Goal: Ask a question

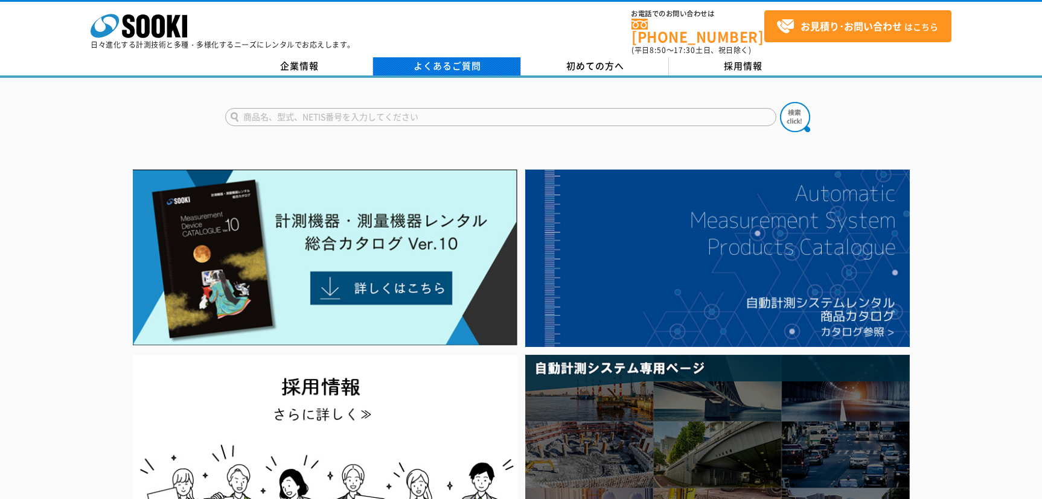
click at [488, 59] on link "よくあるご質問" at bounding box center [447, 66] width 148 height 18
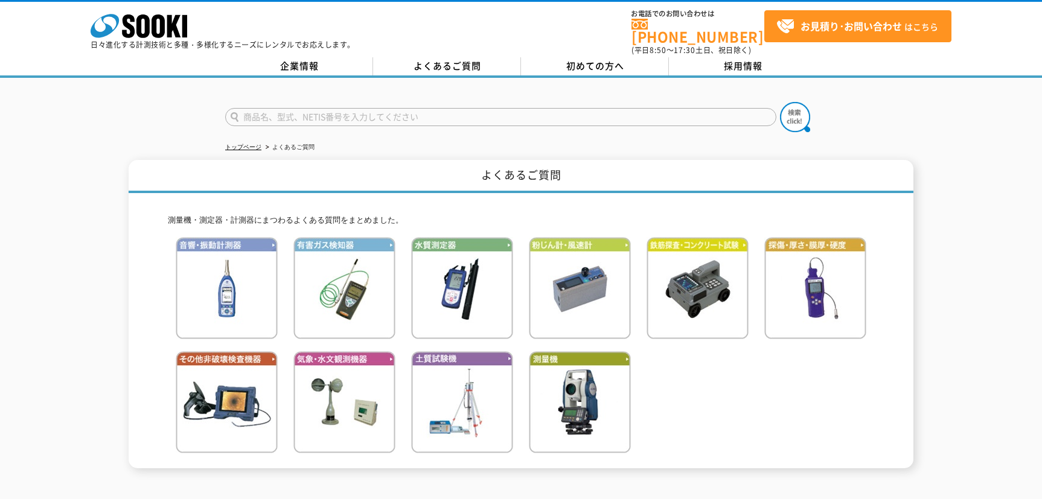
click at [497, 108] on input "text" at bounding box center [500, 117] width 551 height 18
type input "t"
type input "海外"
click at [780, 102] on button at bounding box center [795, 117] width 30 height 30
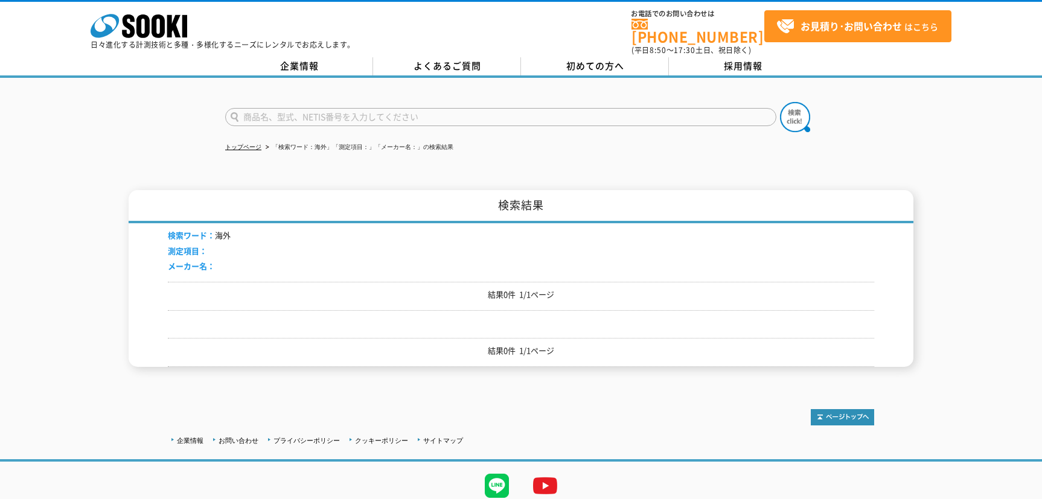
drag, startPoint x: 1012, startPoint y: 340, endPoint x: 1003, endPoint y: 336, distance: 9.5
